Goal: Task Accomplishment & Management: Use online tool/utility

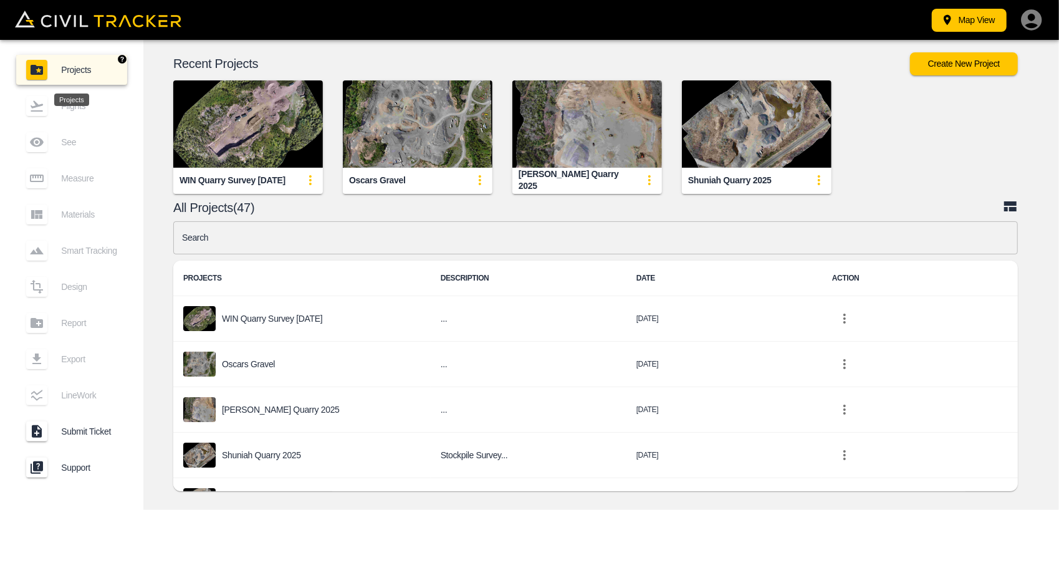
click at [73, 66] on span "Projects" at bounding box center [89, 70] width 56 height 10
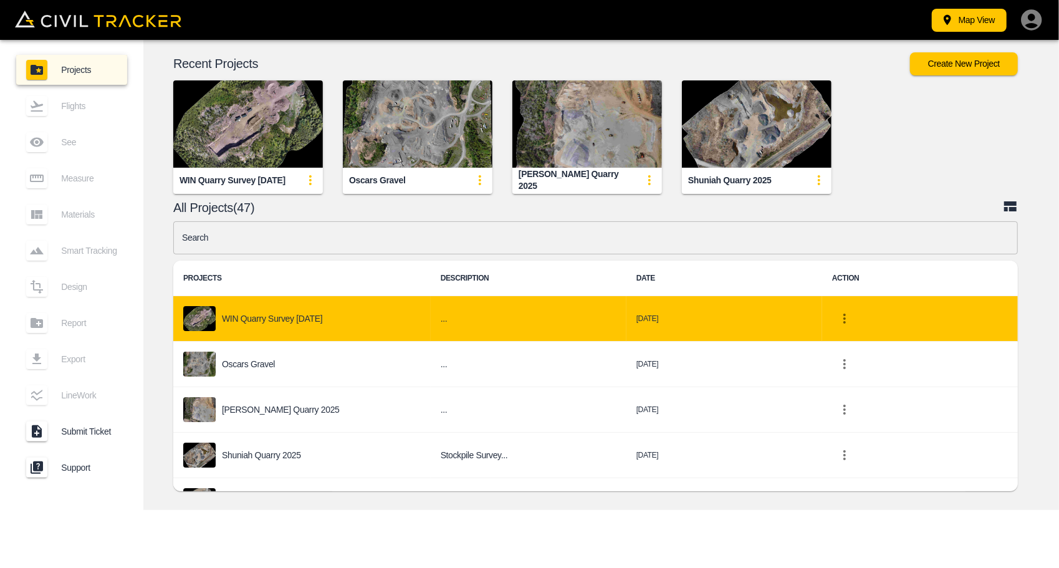
click at [313, 327] on div "WIN Quarry Survey [DATE]" at bounding box center [302, 318] width 238 height 25
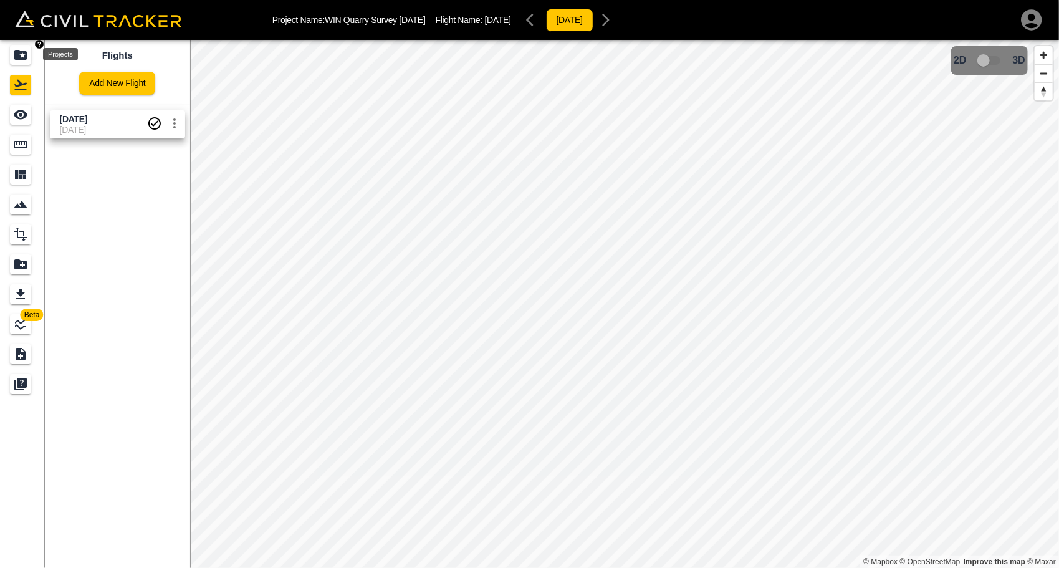
click at [26, 55] on icon "Projects" at bounding box center [20, 55] width 12 height 10
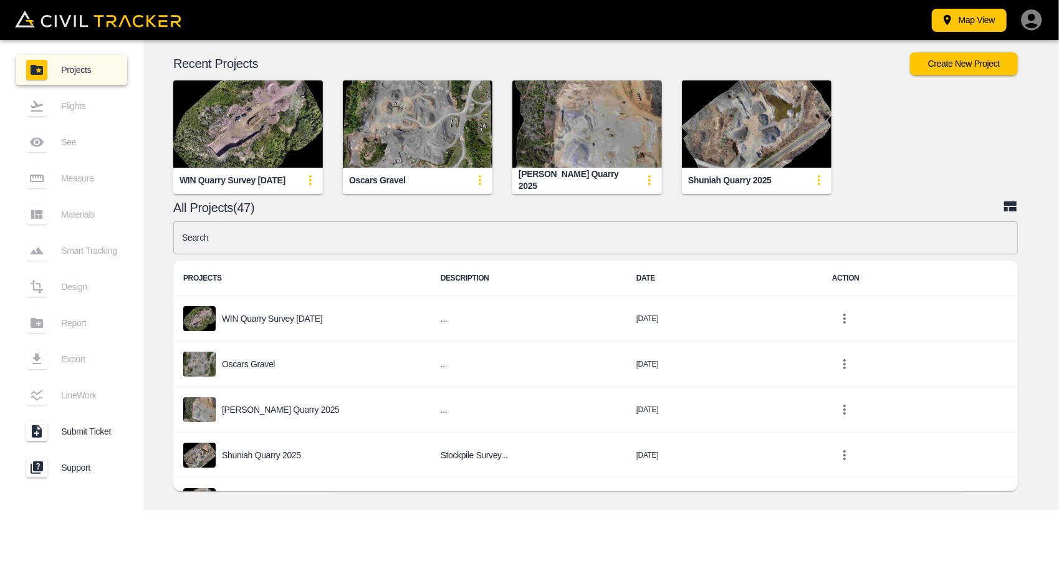
click at [262, 137] on img "button" at bounding box center [248, 123] width 150 height 87
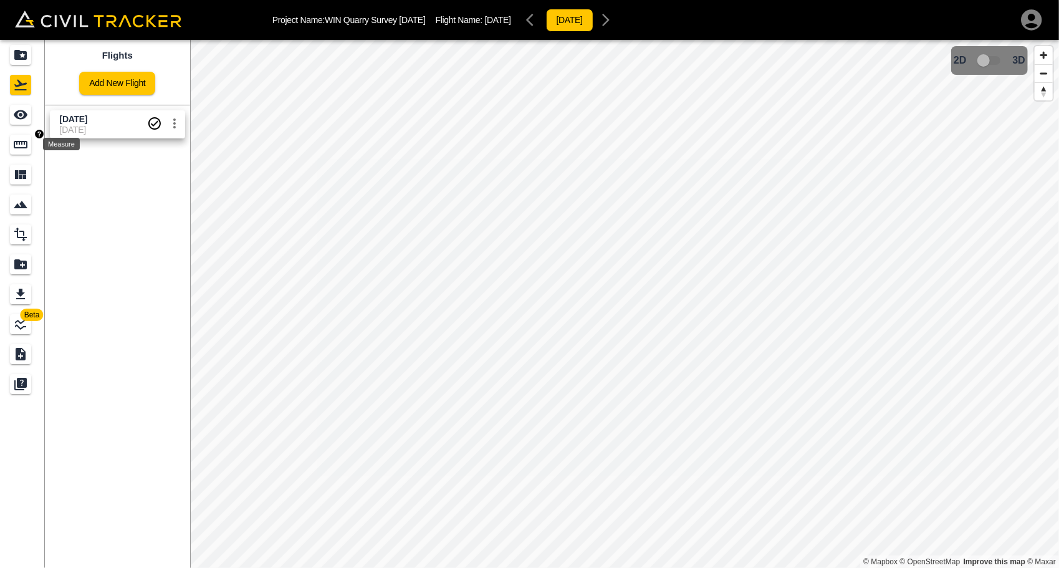
click at [23, 143] on icon "Measure" at bounding box center [20, 144] width 15 height 15
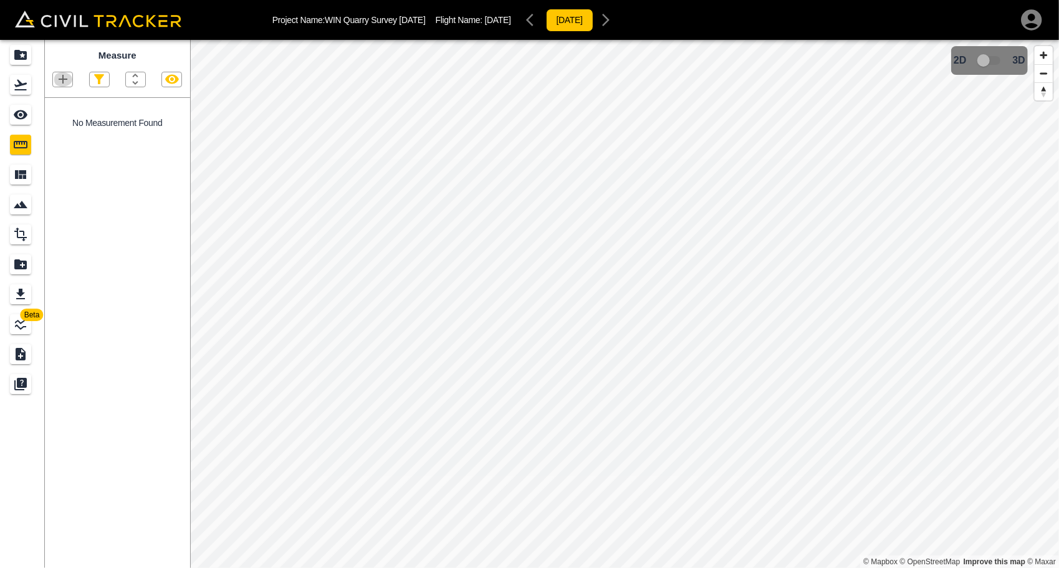
click at [67, 81] on icon "button" at bounding box center [62, 79] width 15 height 15
click at [62, 135] on p "Polygon" at bounding box center [60, 139] width 30 height 10
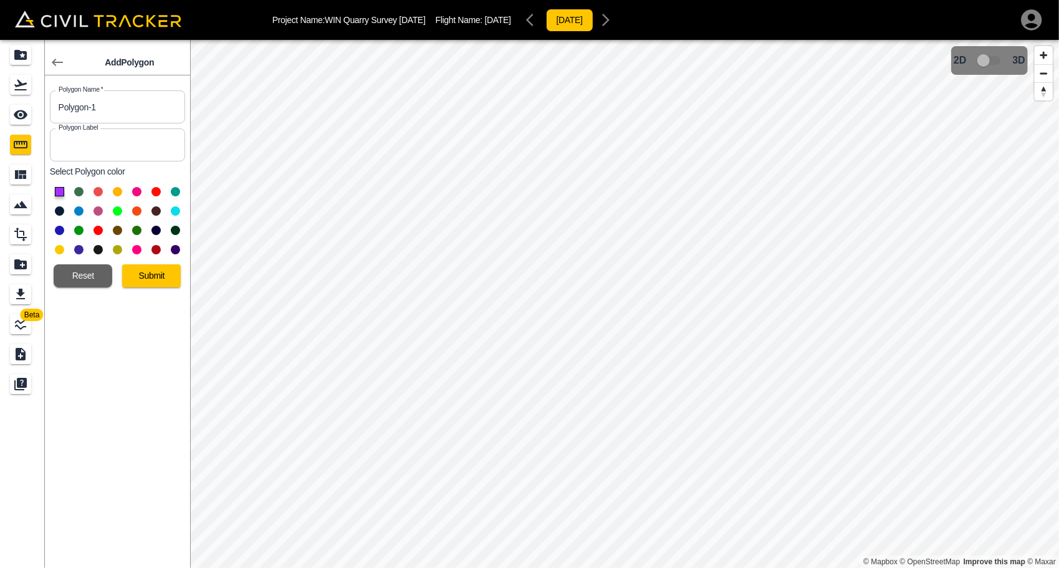
click at [126, 106] on input "Polygon-1" at bounding box center [117, 106] width 135 height 33
drag, startPoint x: 70, startPoint y: 112, endPoint x: 51, endPoint y: 112, distance: 19.3
click at [51, 112] on input "Polygon-1" at bounding box center [117, 106] width 135 height 33
type input "Makk GranA"
click at [153, 271] on button "Submit" at bounding box center [151, 275] width 59 height 23
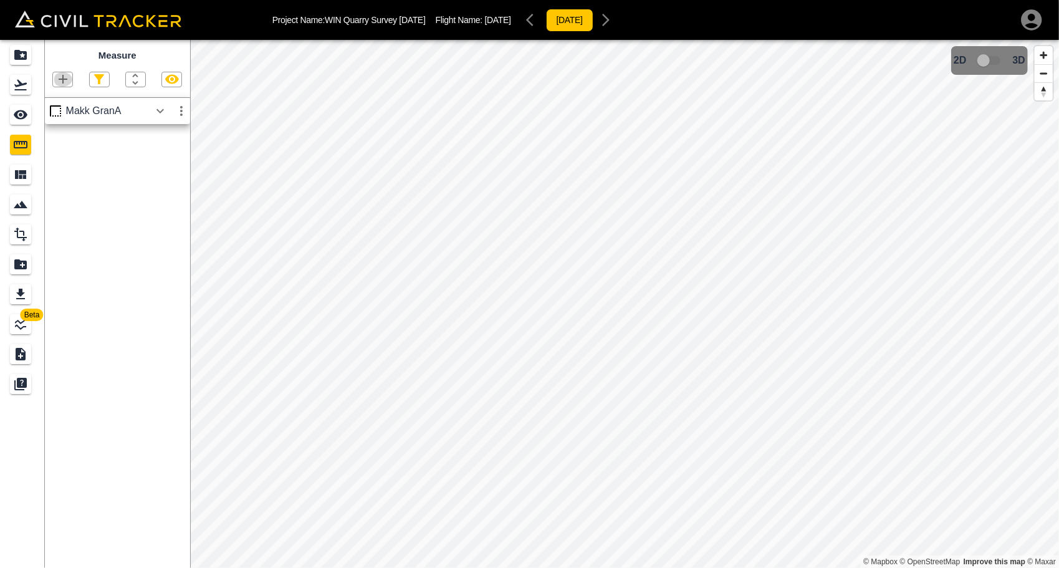
click at [65, 80] on icon "button" at bounding box center [63, 79] width 9 height 9
click at [57, 134] on p "Polygon" at bounding box center [60, 139] width 30 height 10
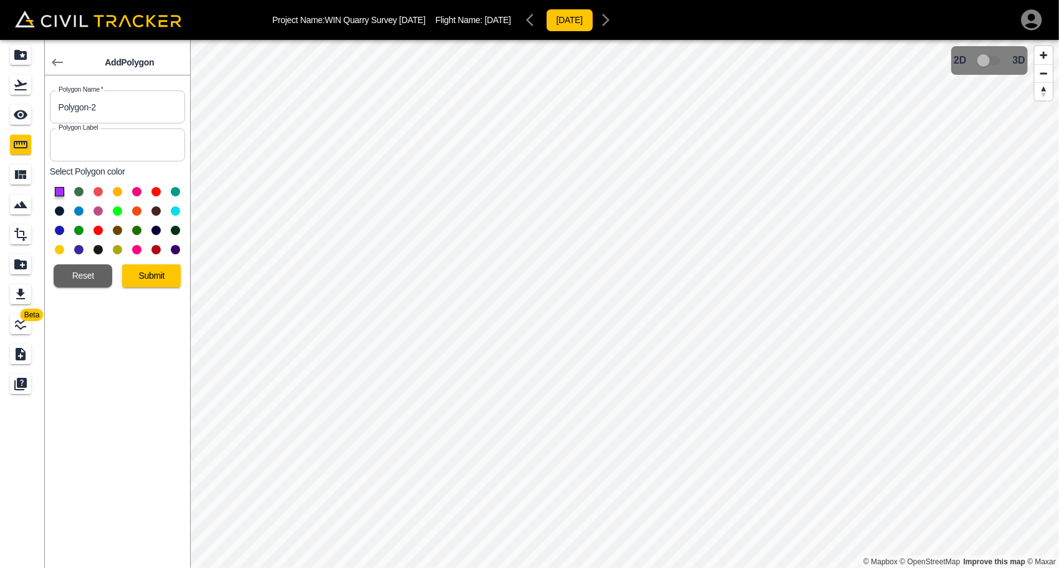
click at [107, 102] on input "Polygon-2" at bounding box center [117, 106] width 135 height 33
drag, startPoint x: 64, startPoint y: 109, endPoint x: 39, endPoint y: 104, distance: 25.4
click at [39, 104] on body "Project Name: WIN Quarry Survey August 26 2025 Flight Name: August 26 2025 2025…" at bounding box center [529, 284] width 1059 height 568
type input "Makk Gran A - 2"
click at [77, 211] on button at bounding box center [78, 210] width 9 height 9
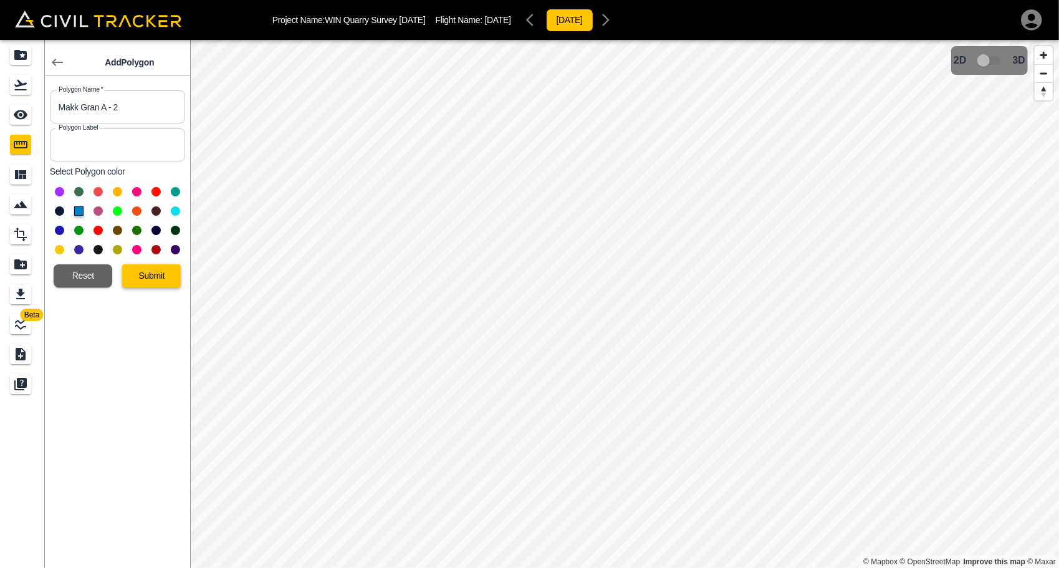
click at [165, 278] on button "Submit" at bounding box center [151, 275] width 59 height 23
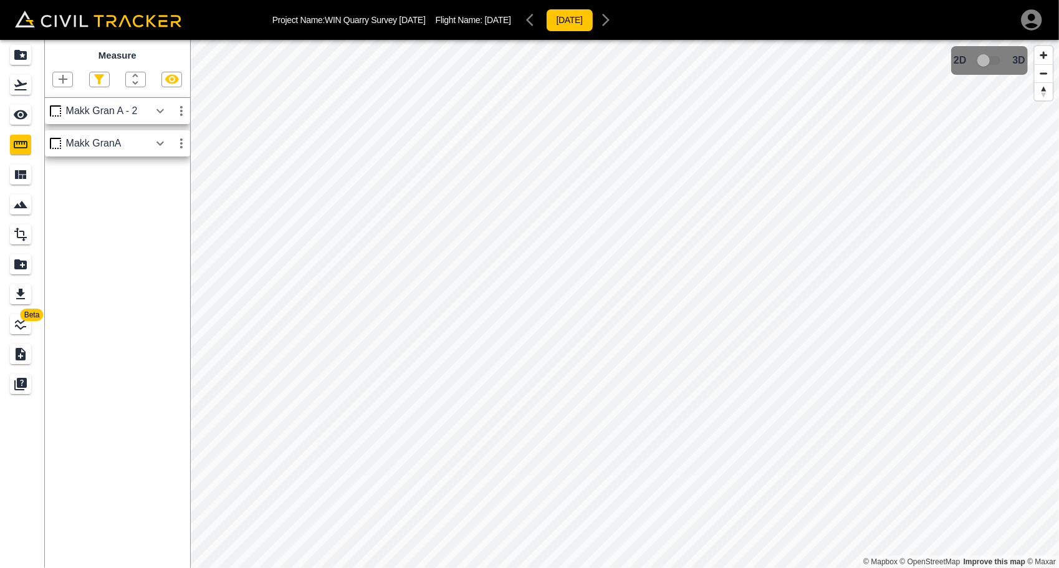
click at [57, 79] on icon "button" at bounding box center [62, 79] width 15 height 15
click at [57, 139] on p "Polygon" at bounding box center [60, 139] width 30 height 10
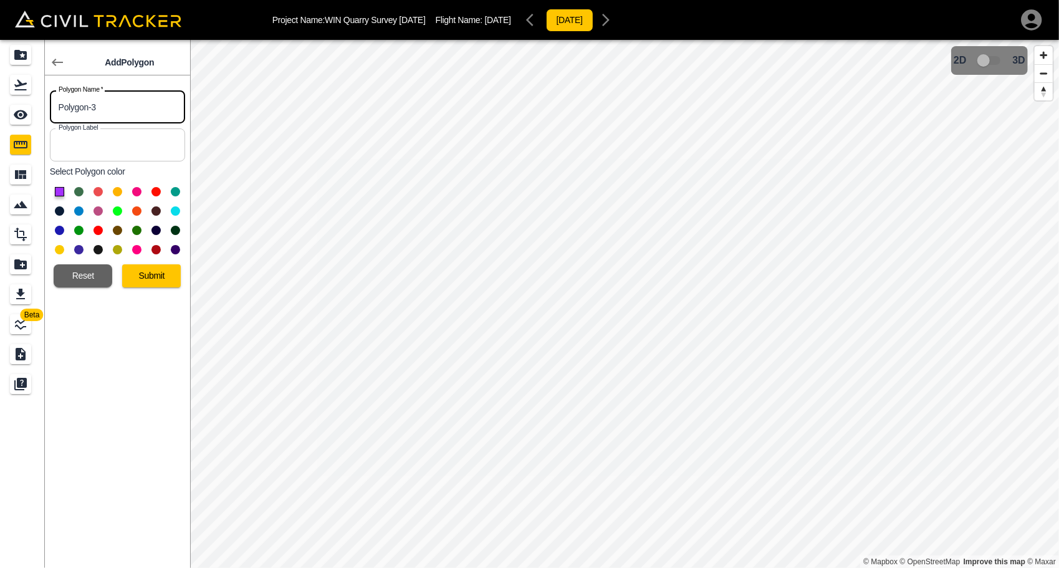
click at [125, 104] on input "Polygon-3" at bounding box center [117, 106] width 135 height 33
drag, startPoint x: 149, startPoint y: 106, endPoint x: 28, endPoint y: 108, distance: 121.0
click at [28, 108] on div "Beta Add Polygon Polygon Name   * Polygon-3 Polygon Name * Polygon Label Polygo…" at bounding box center [95, 304] width 190 height 528
type input "Makk Gran B2"
click at [75, 232] on button at bounding box center [78, 230] width 9 height 9
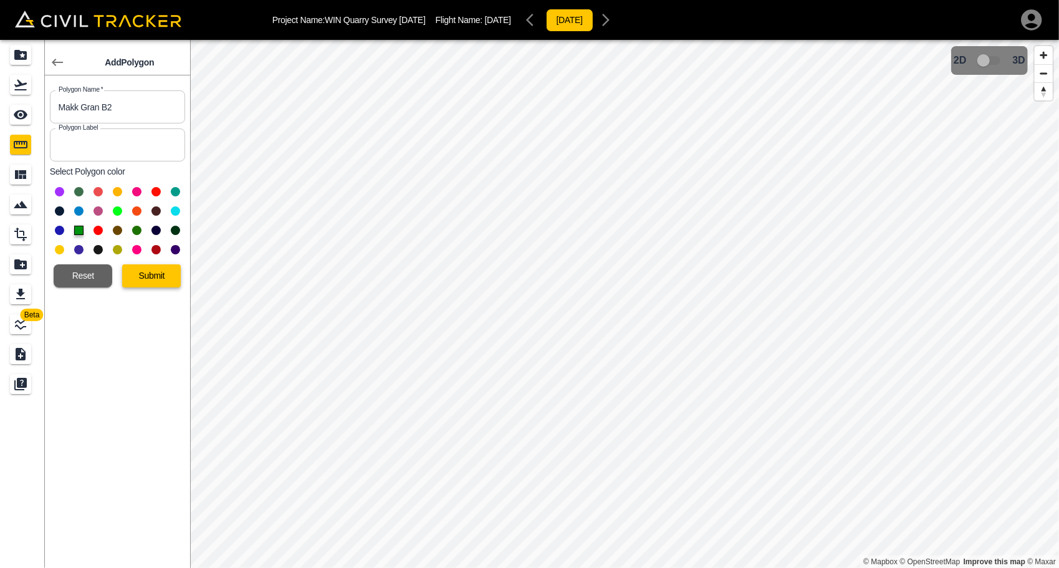
click at [146, 271] on button "Submit" at bounding box center [151, 275] width 59 height 23
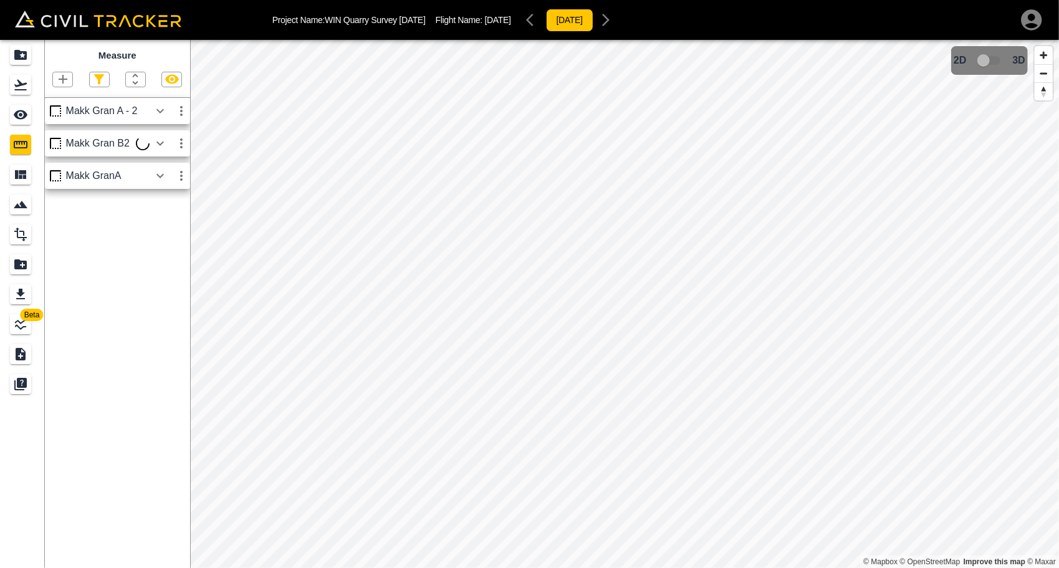
click at [65, 75] on icon "button" at bounding box center [62, 79] width 15 height 15
click at [59, 139] on p "Polygon" at bounding box center [60, 139] width 30 height 10
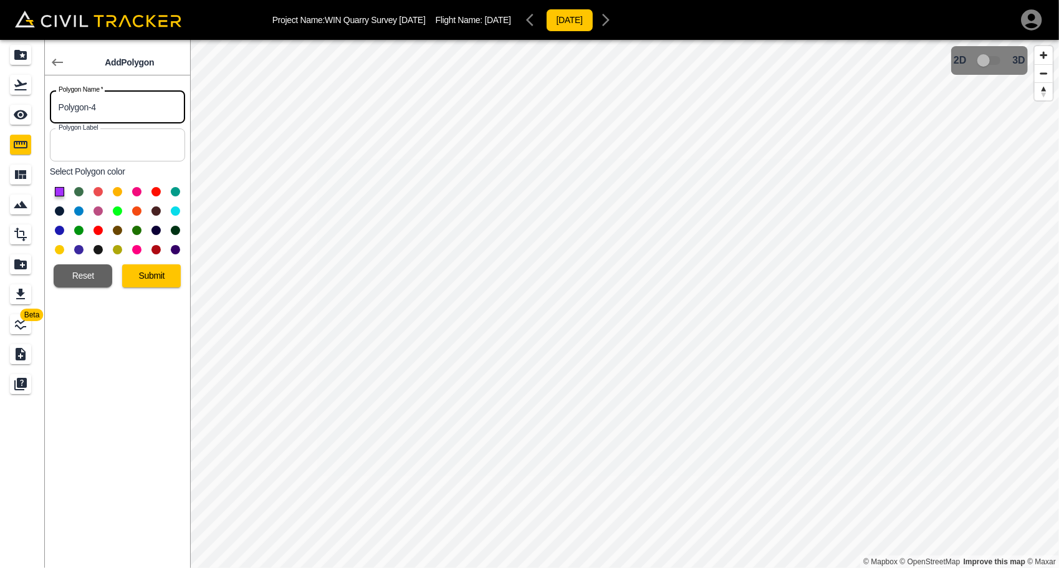
click at [121, 101] on input "Polygon-4" at bounding box center [117, 106] width 135 height 33
drag, startPoint x: 102, startPoint y: 110, endPoint x: 45, endPoint y: 105, distance: 57.6
click at [45, 105] on div "Polygon Name   * Polygon-4 Polygon Name *" at bounding box center [115, 104] width 140 height 38
type input "Band Gran A"
click at [95, 230] on button at bounding box center [98, 230] width 9 height 9
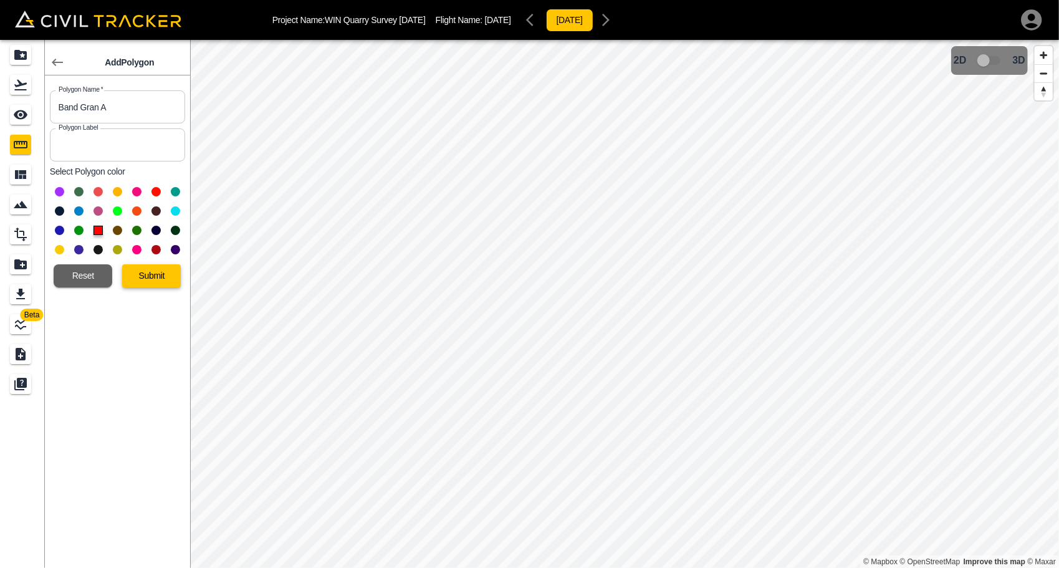
click at [159, 276] on button "Submit" at bounding box center [151, 275] width 59 height 23
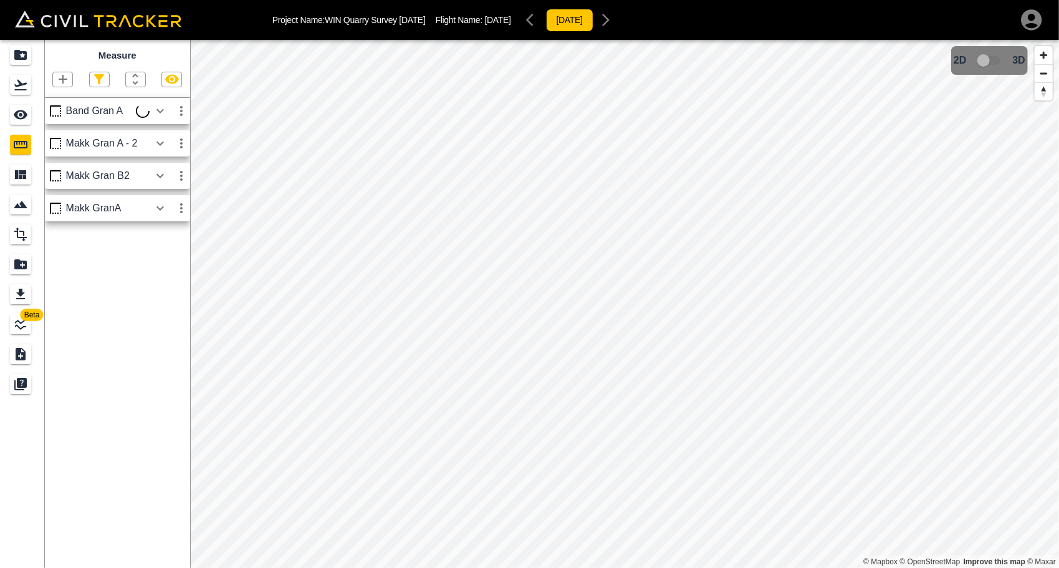
click at [165, 108] on icon "button" at bounding box center [160, 111] width 15 height 15
click at [163, 148] on icon "button" at bounding box center [160, 143] width 15 height 15
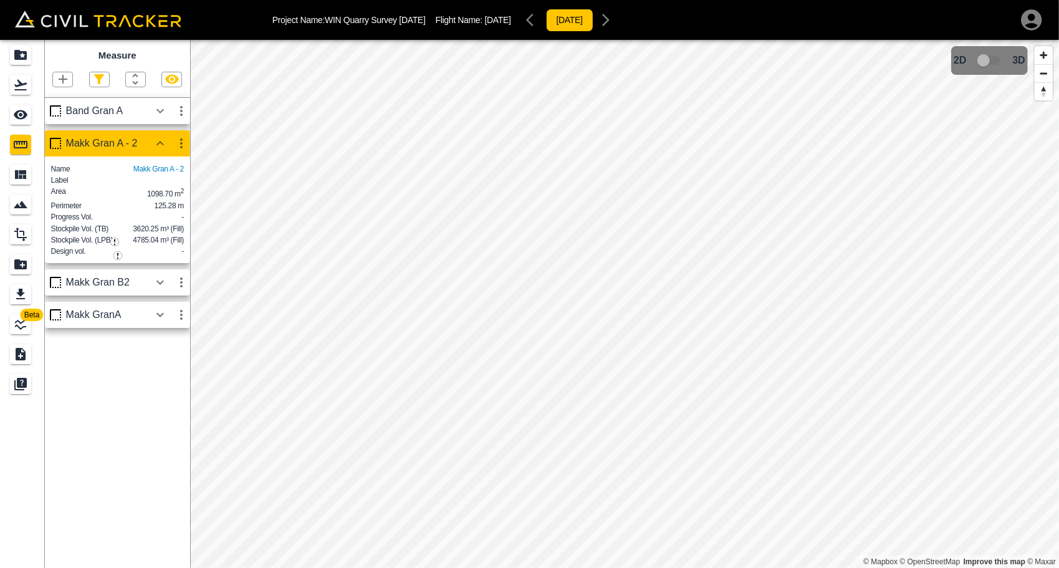
click at [163, 284] on icon "button" at bounding box center [160, 282] width 7 height 4
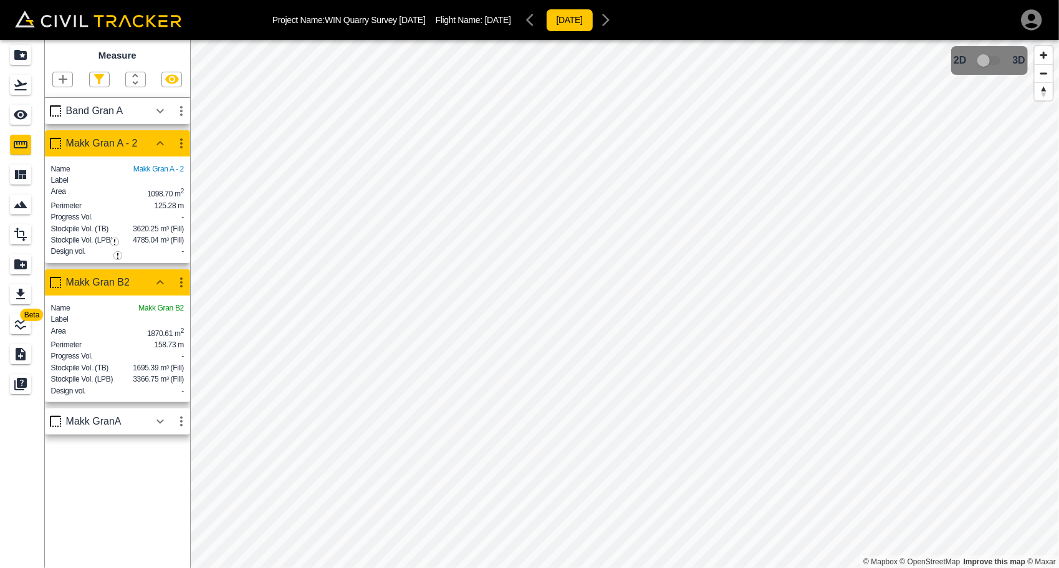
click at [160, 429] on icon "button" at bounding box center [160, 421] width 15 height 15
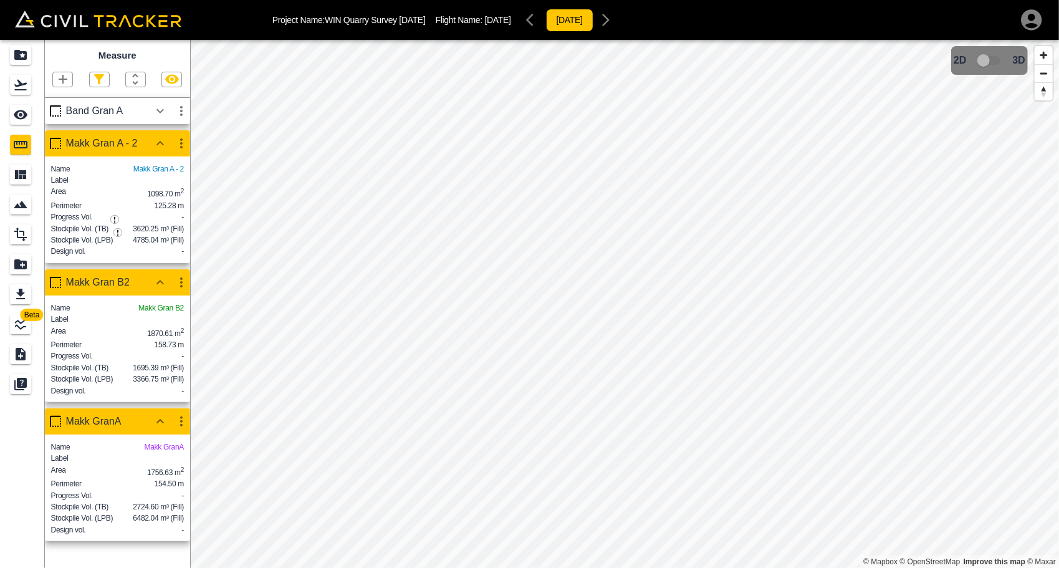
scroll to position [36, 0]
drag, startPoint x: 180, startPoint y: 108, endPoint x: 173, endPoint y: 263, distance: 154.8
click at [173, 263] on div "Band Gran A Makk Gran A - 2 Name Makk Gran A - 2 Label Area 1098.70 m 2 Perimet…" at bounding box center [117, 323] width 145 height 450
click at [59, 72] on icon "button" at bounding box center [62, 79] width 15 height 15
click at [56, 103] on p "Polygon" at bounding box center [60, 103] width 30 height 10
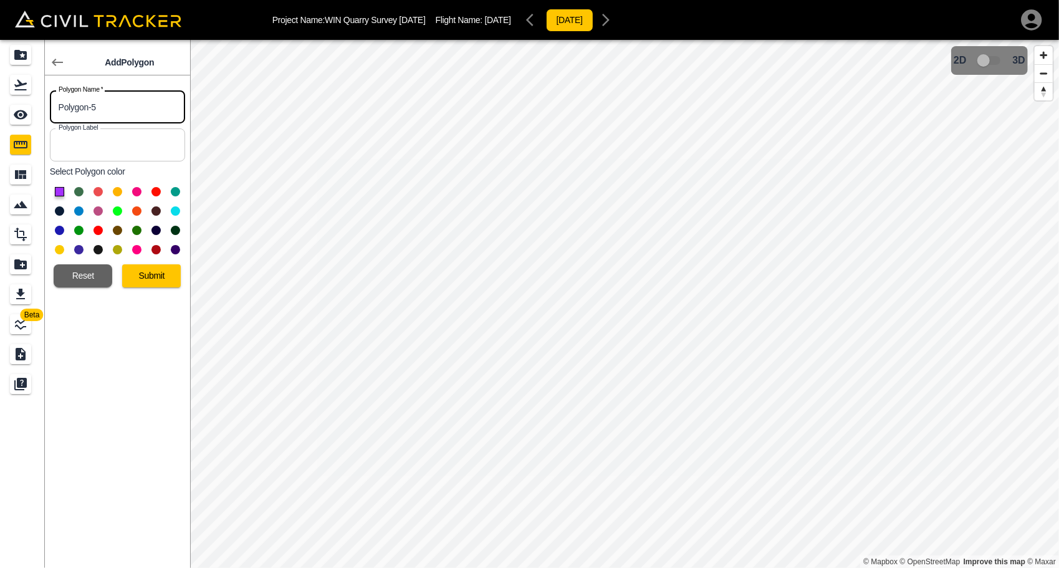
drag, startPoint x: 105, startPoint y: 101, endPoint x: 5, endPoint y: 104, distance: 100.4
click at [5, 104] on div "Beta Add Polygon Polygon Name   * Polygon-5 Polygon Name * Polygon Label Polygo…" at bounding box center [95, 304] width 190 height 528
type input "?"
click at [61, 248] on button at bounding box center [59, 249] width 9 height 9
click at [143, 277] on button "Submit" at bounding box center [151, 275] width 59 height 23
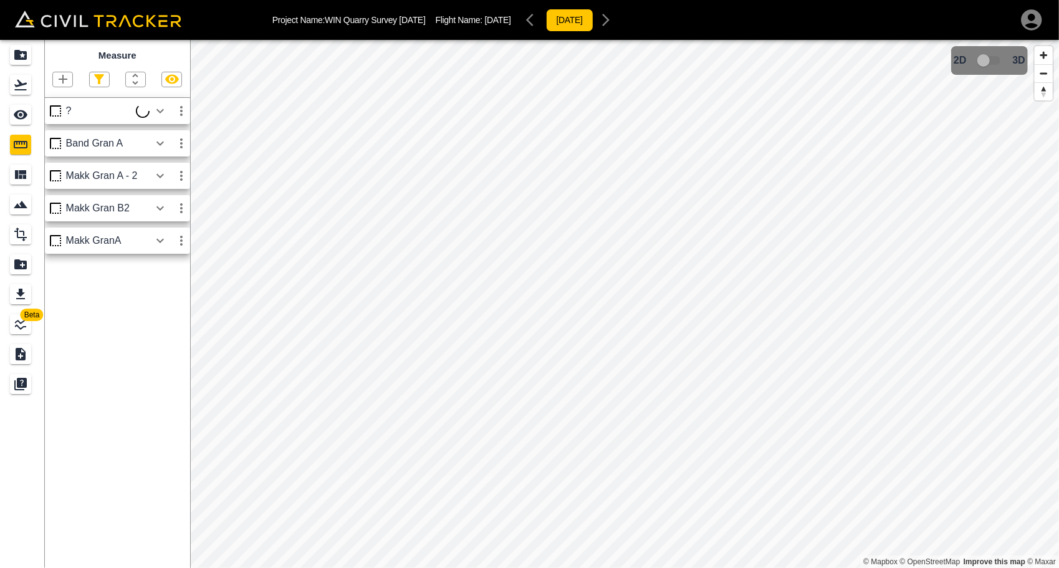
click at [161, 138] on icon "button" at bounding box center [160, 143] width 15 height 15
click at [155, 145] on icon "button" at bounding box center [160, 143] width 15 height 15
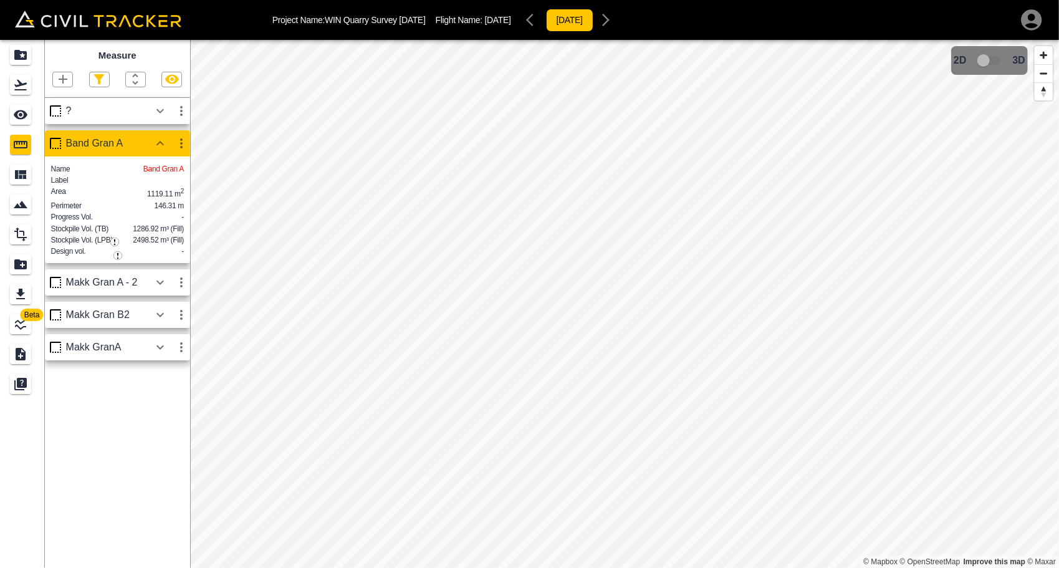
click at [162, 145] on icon "button" at bounding box center [160, 143] width 7 height 4
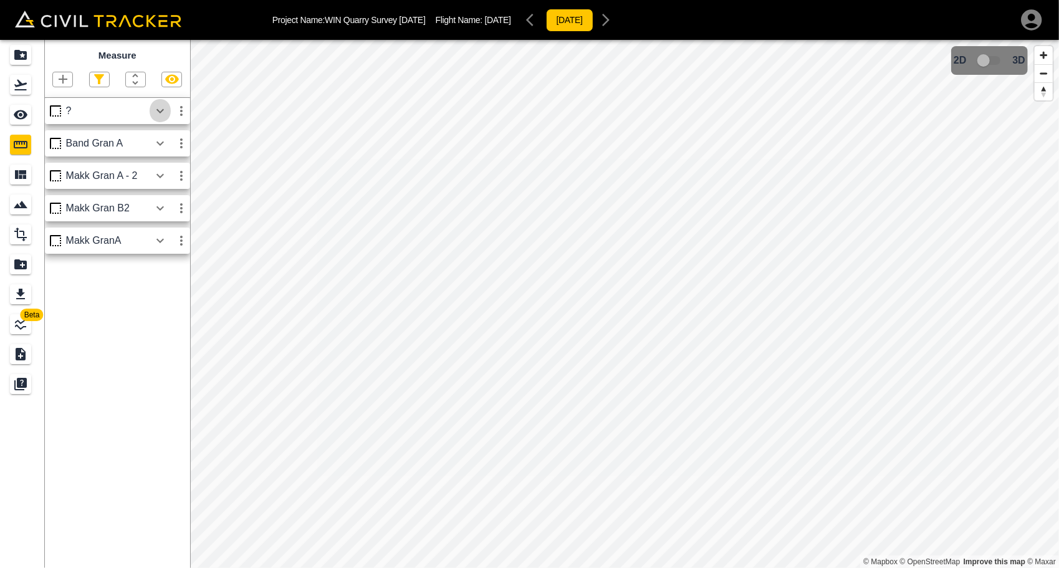
click at [161, 115] on icon "button" at bounding box center [160, 111] width 15 height 15
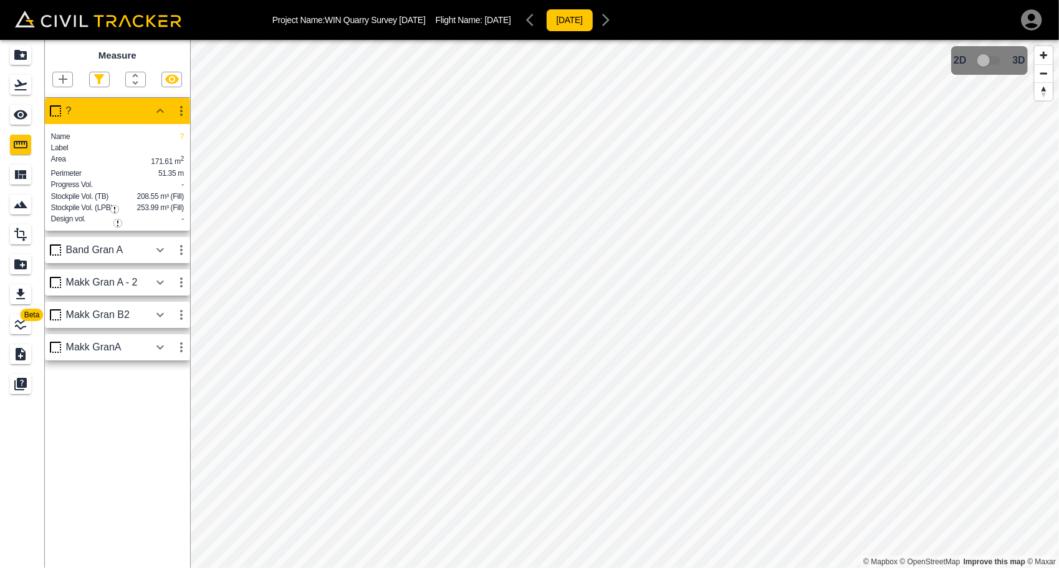
click at [158, 355] on icon "button" at bounding box center [160, 347] width 15 height 15
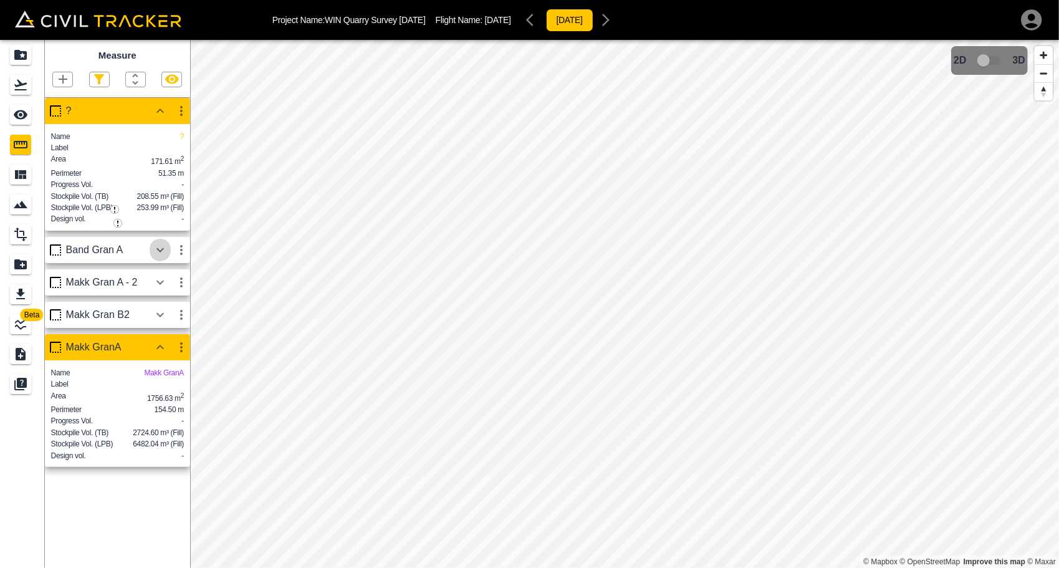
click at [163, 252] on icon "button" at bounding box center [160, 250] width 7 height 4
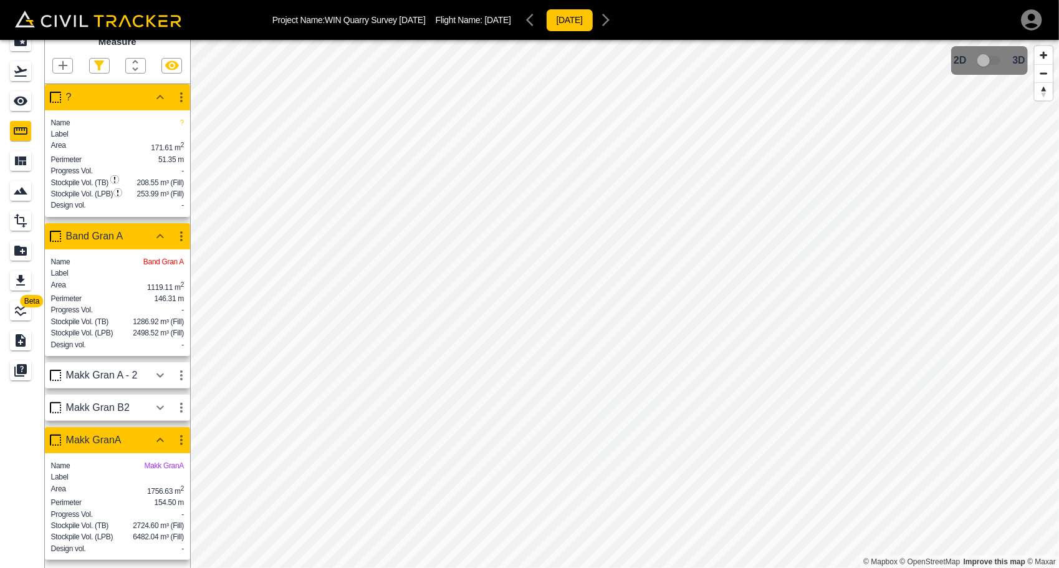
scroll to position [40, 0]
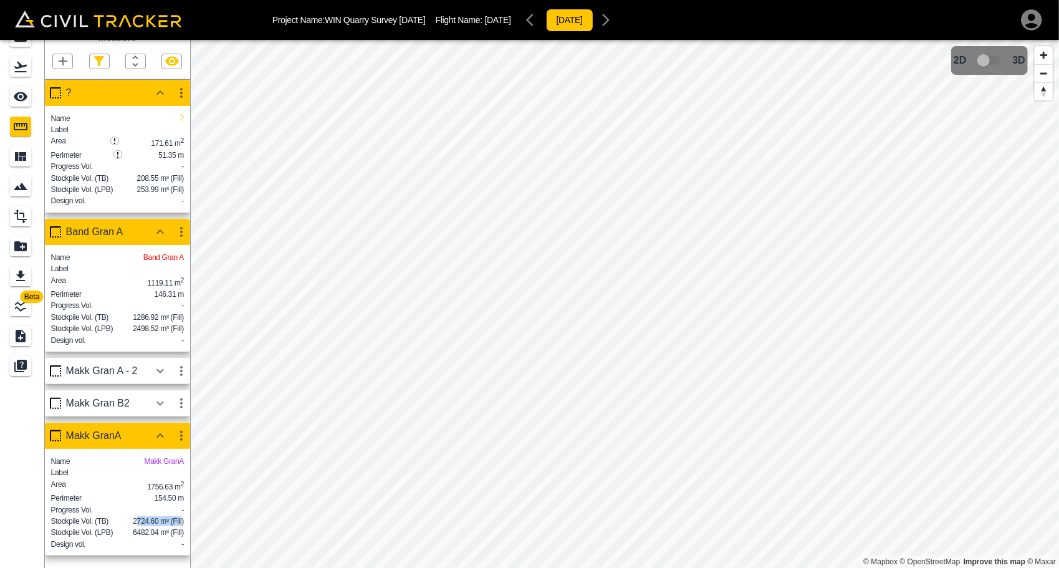
drag, startPoint x: 135, startPoint y: 518, endPoint x: 181, endPoint y: 518, distance: 46.1
click at [181, 518] on span "2724.60 m³ (Fill)" at bounding box center [158, 521] width 51 height 9
click at [156, 364] on icon "button" at bounding box center [160, 371] width 15 height 15
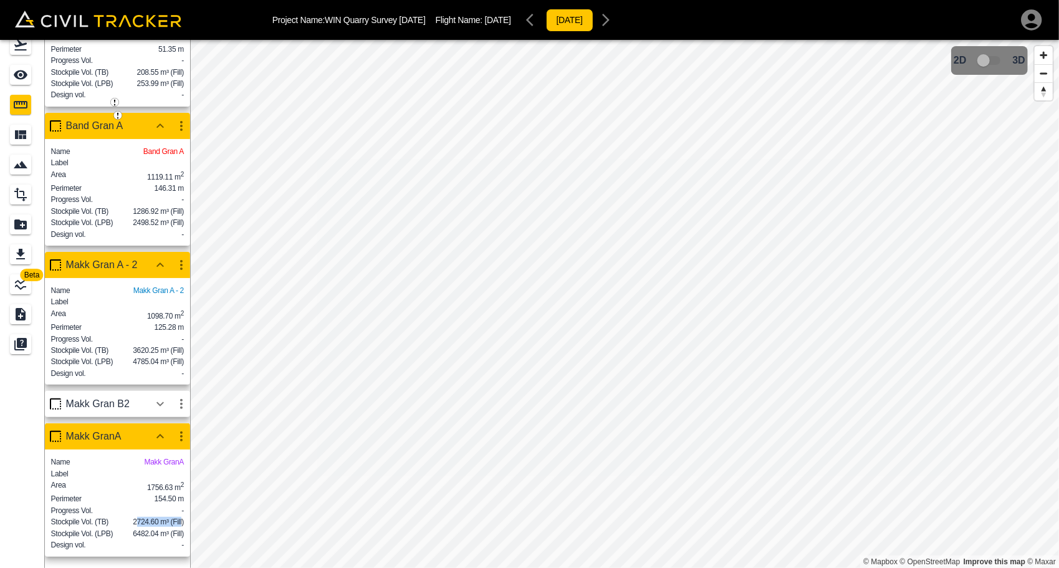
scroll to position [152, 0]
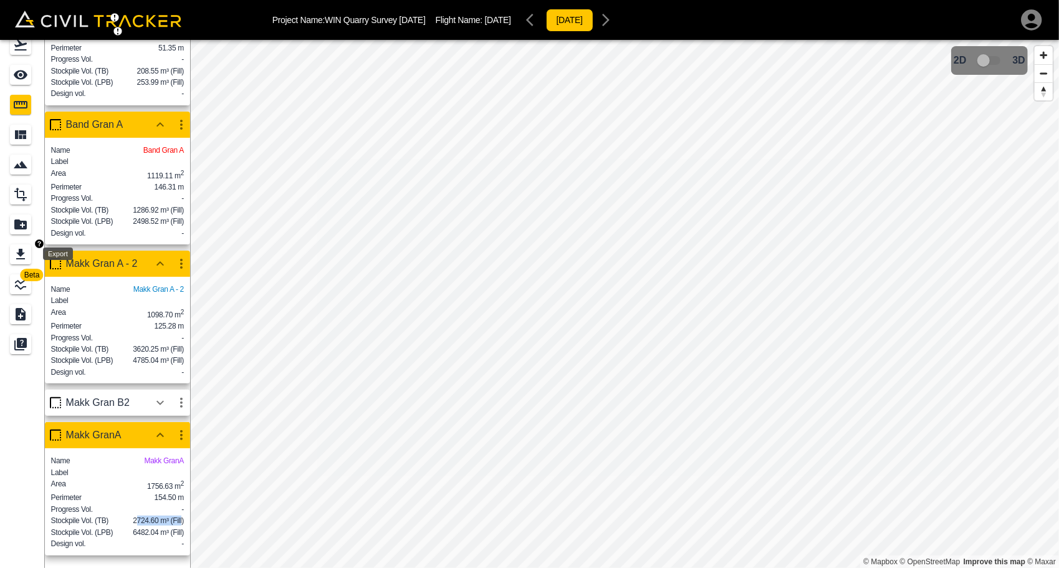
click at [19, 251] on icon "Export" at bounding box center [20, 254] width 9 height 11
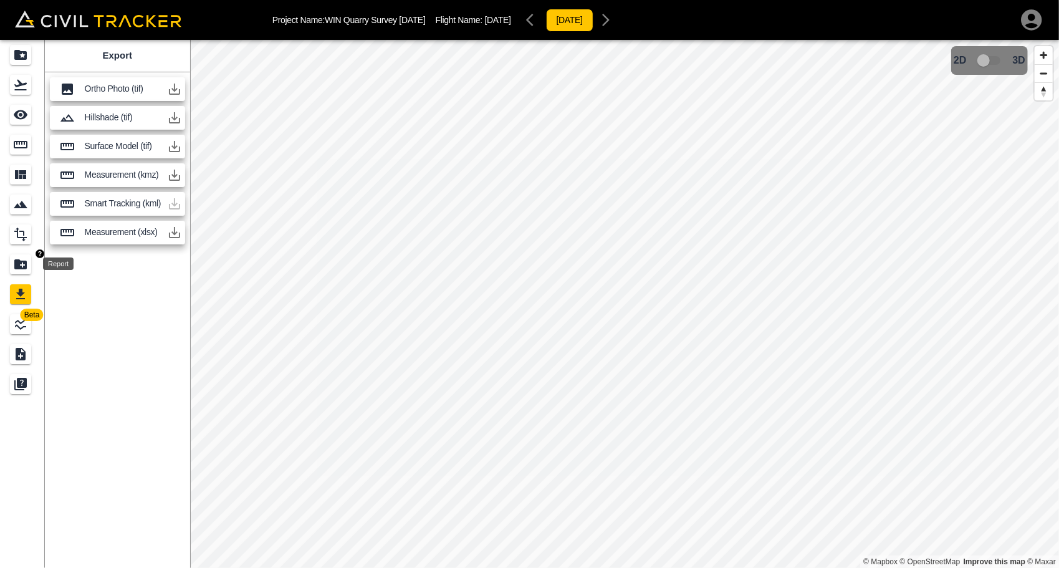
click at [17, 271] on icon "Report" at bounding box center [20, 264] width 15 height 15
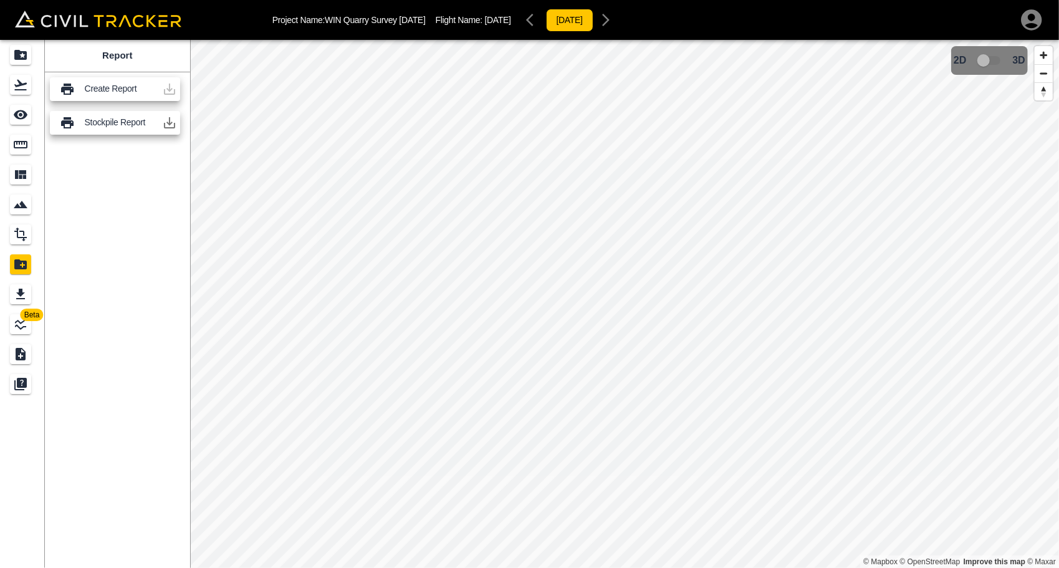
click at [165, 126] on icon "button" at bounding box center [169, 122] width 11 height 11
